Goal: Task Accomplishment & Management: Complete application form

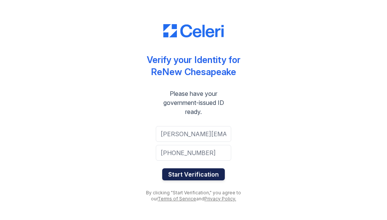
click at [207, 174] on button "Start Verification" at bounding box center [193, 174] width 63 height 12
